Goal: Navigation & Orientation: Find specific page/section

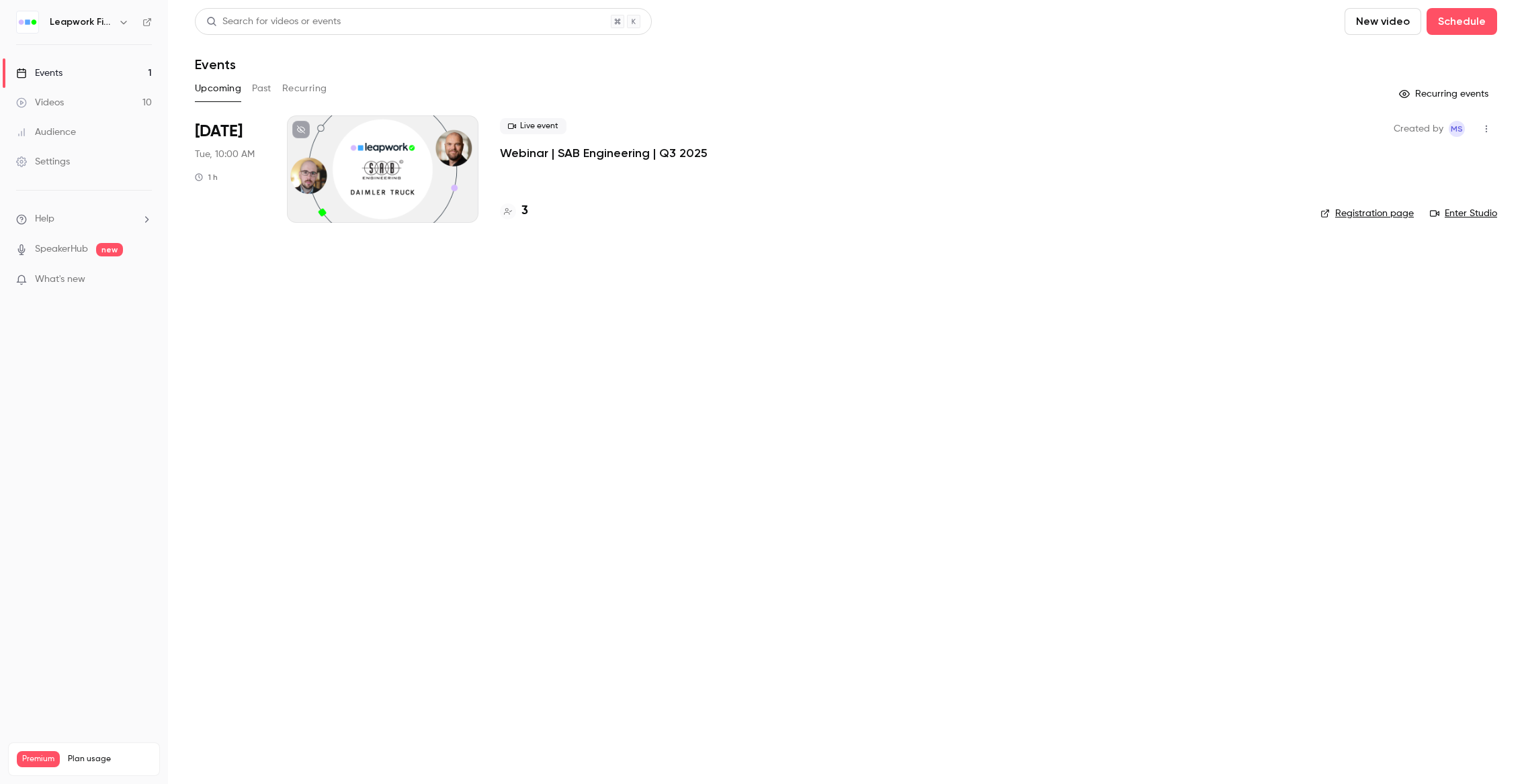
click at [114, 27] on div "Leapwork Field" at bounding box center [90, 22] width 82 height 16
click at [121, 23] on icon "button" at bounding box center [123, 22] width 10 height 10
click at [100, 116] on li "Switch channel 2" at bounding box center [112, 123] width 201 height 36
click at [120, 157] on div "Leapwork Online Event" at bounding box center [125, 152] width 153 height 14
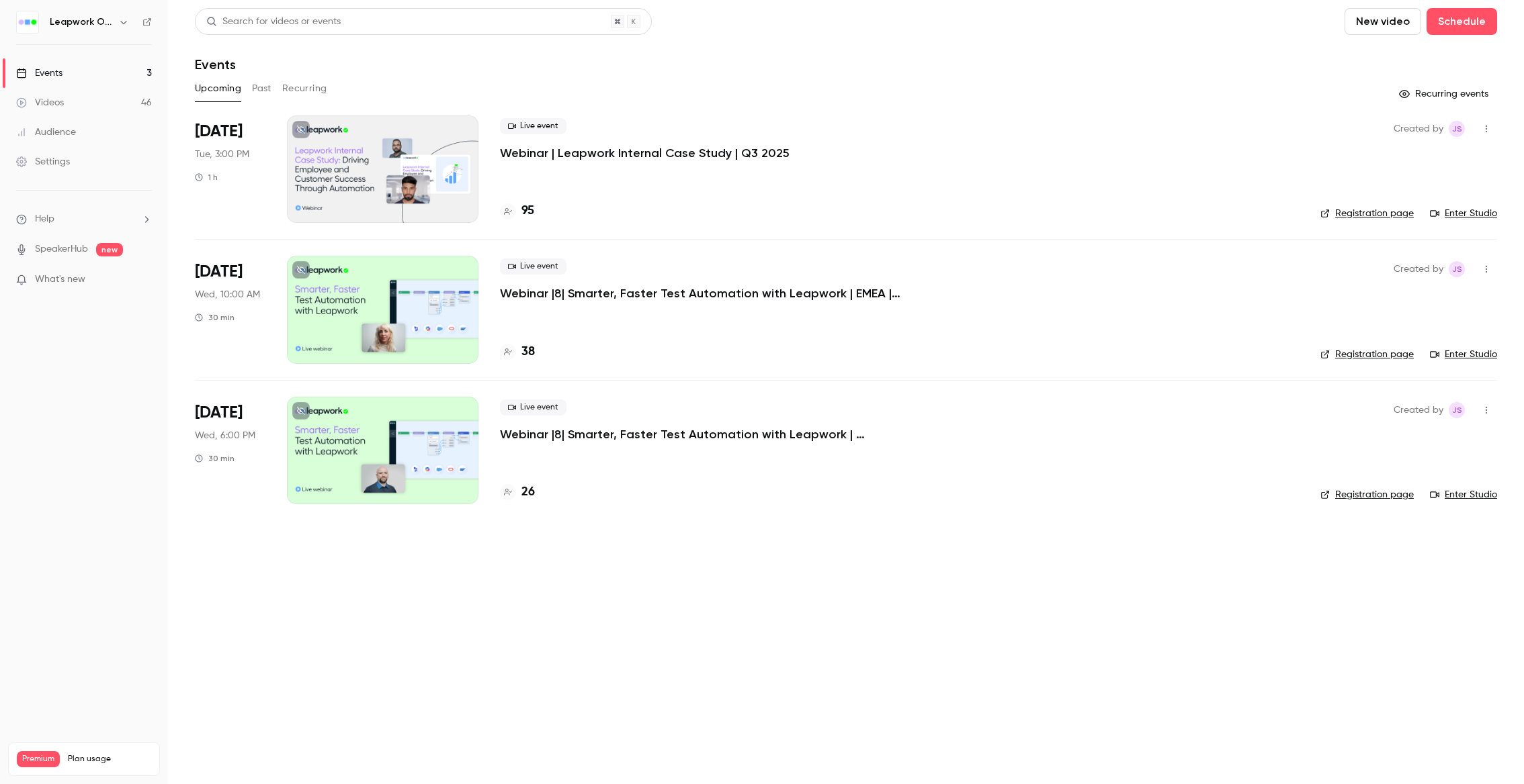
click at [93, 74] on link "Events 3" at bounding box center [84, 73] width 168 height 30
click at [116, 24] on button "button" at bounding box center [124, 22] width 16 height 16
click at [108, 125] on span "Switch channel" at bounding box center [82, 124] width 68 height 14
click at [109, 146] on div "Leapwork Online Event" at bounding box center [125, 152] width 153 height 14
click at [120, 26] on icon "button" at bounding box center [123, 22] width 10 height 10
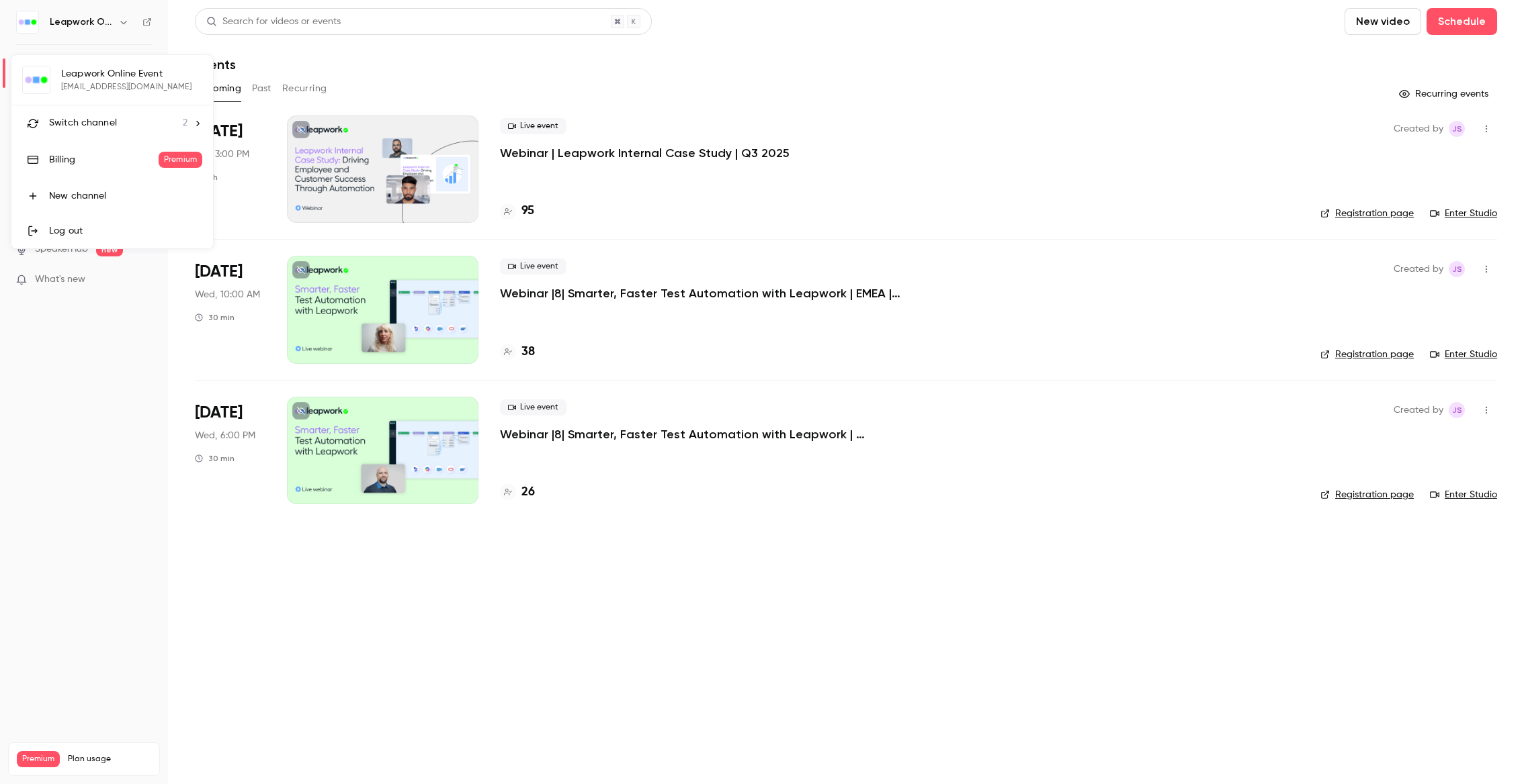
click at [97, 127] on span "Switch channel" at bounding box center [82, 124] width 68 height 14
click at [102, 109] on div "Leapwork Field" at bounding box center [125, 113] width 153 height 14
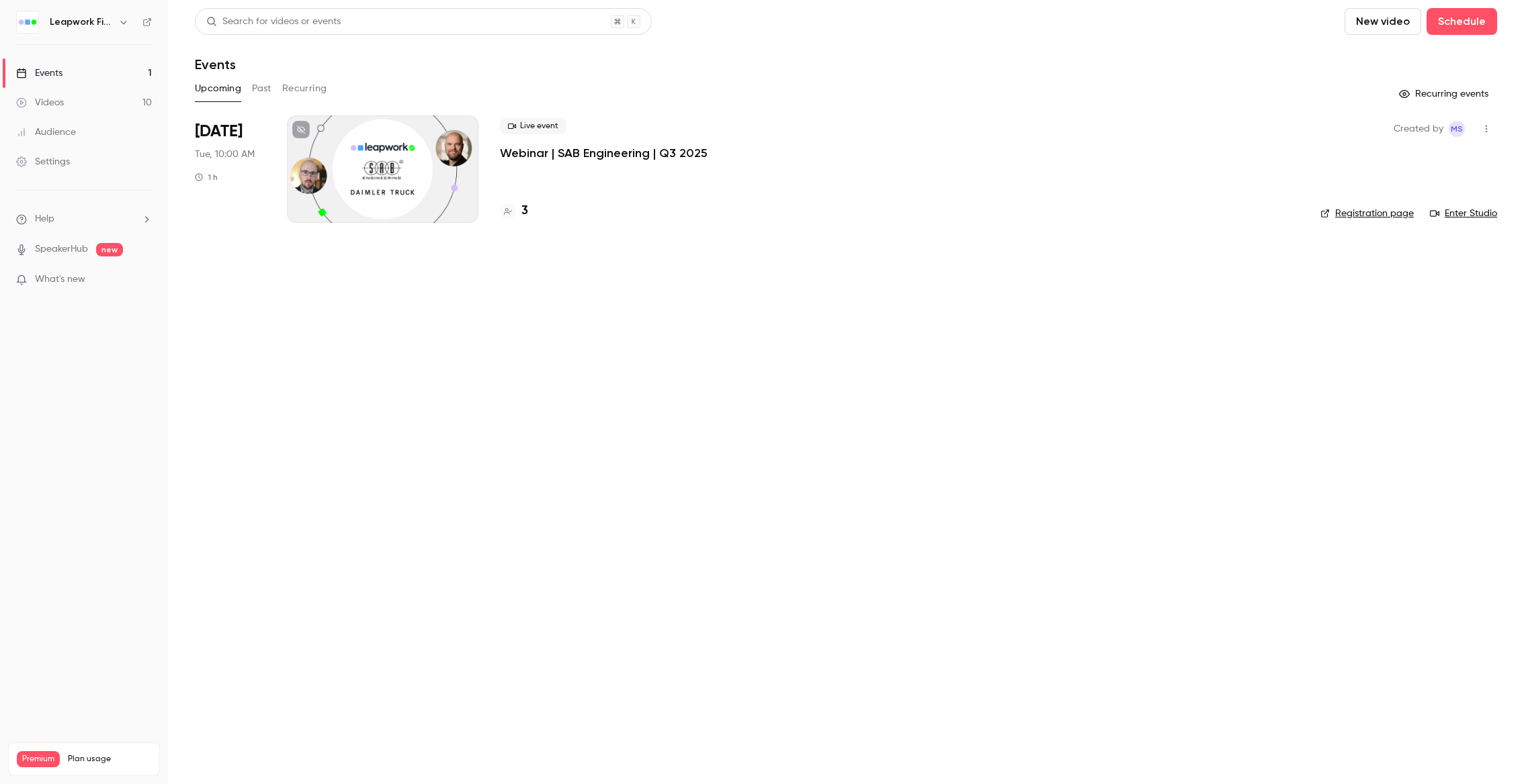
click at [534, 153] on p "Webinar | SAB Engineering | Q3 2025" at bounding box center [604, 153] width 208 height 16
click at [586, 148] on p "Webinar | SAB Engineering | Q3 2025" at bounding box center [604, 153] width 208 height 16
